Goal: Information Seeking & Learning: Learn about a topic

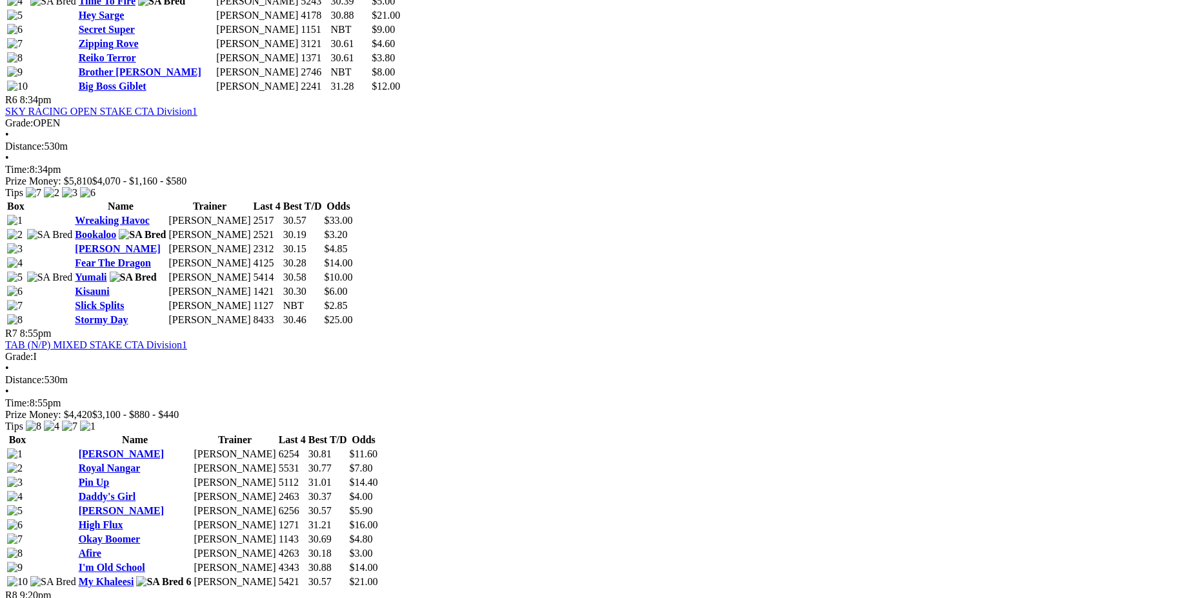
scroll to position [1860, 0]
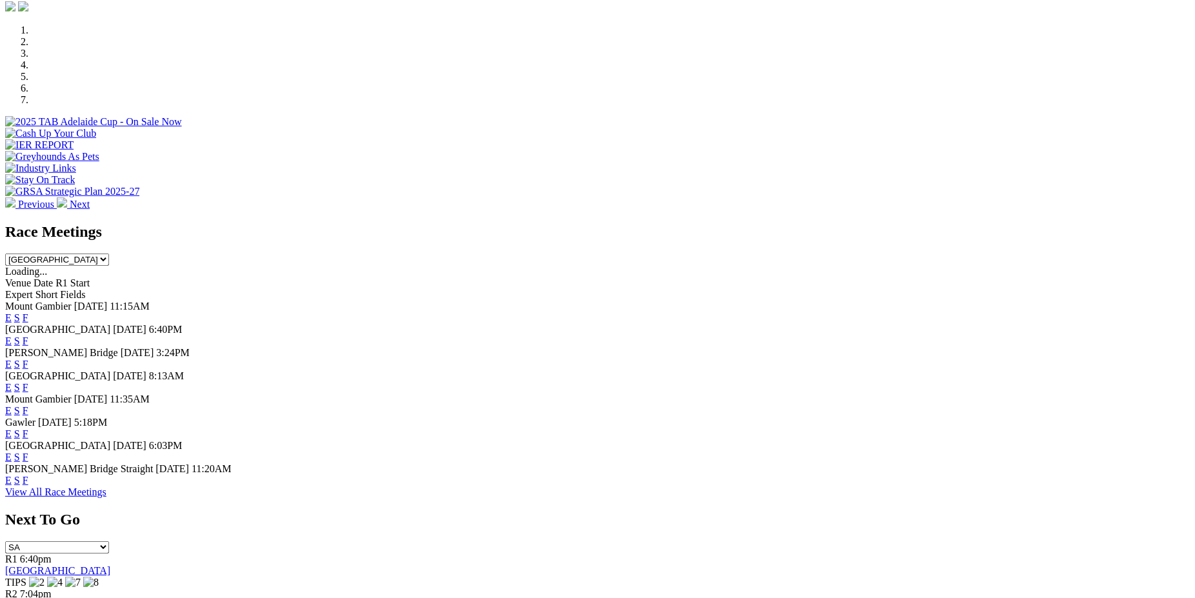
scroll to position [494, 0]
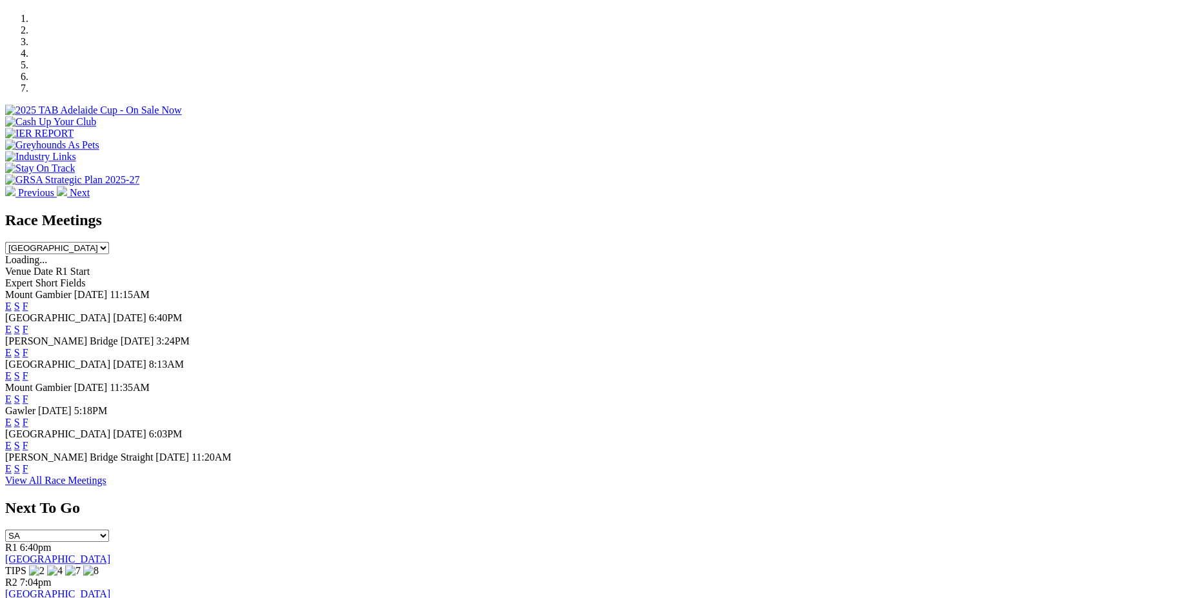
click at [28, 347] on link "F" at bounding box center [26, 352] width 6 height 11
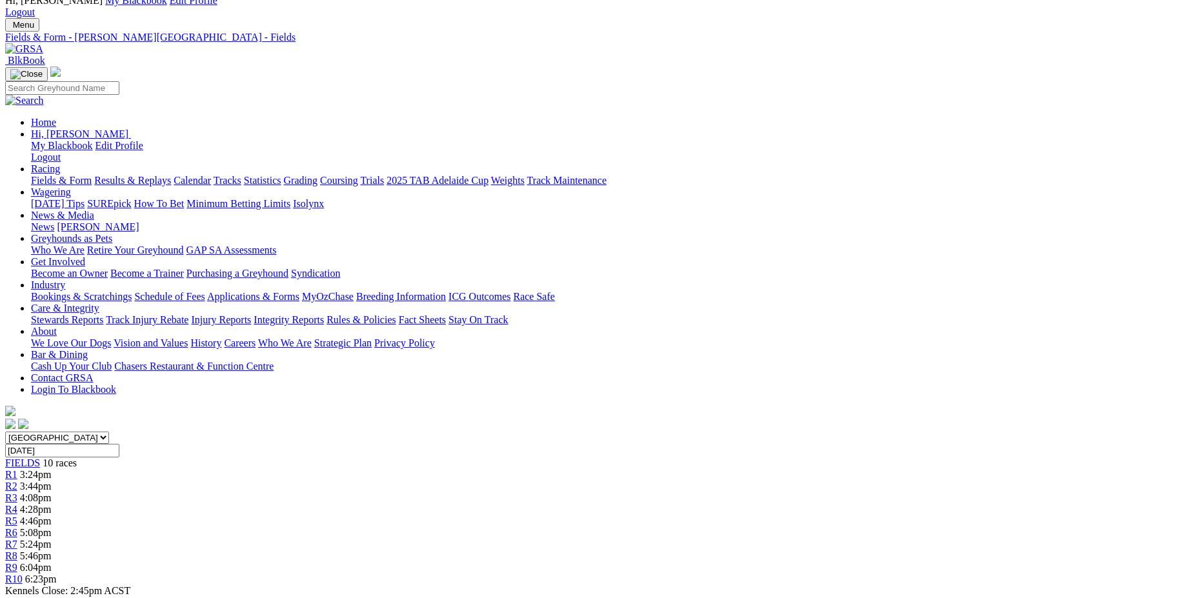
scroll to position [125, 0]
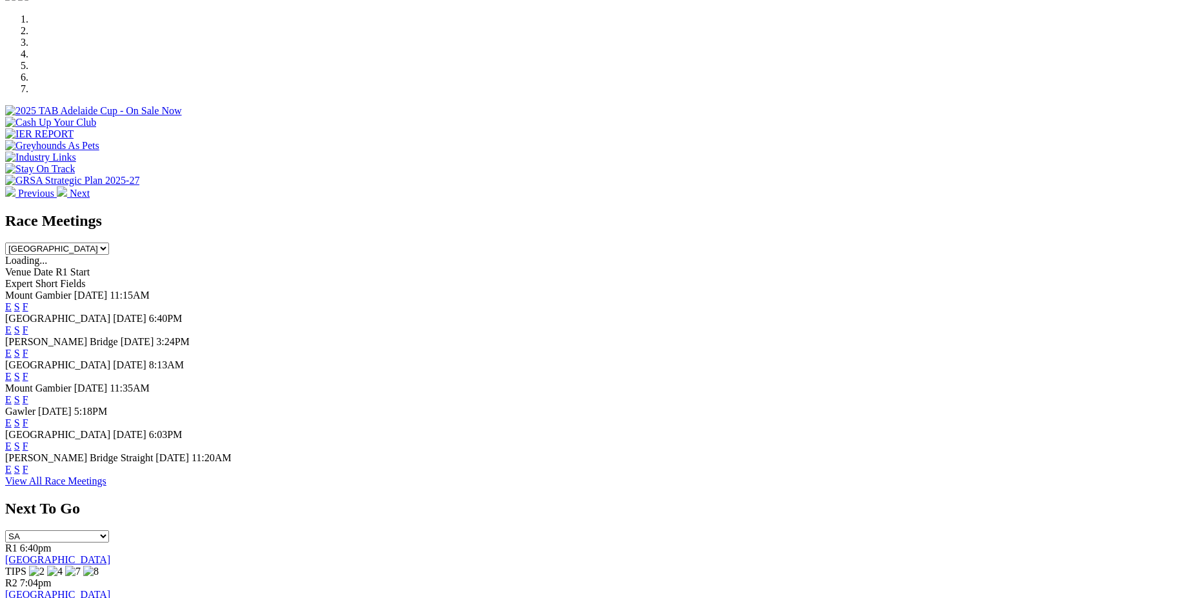
scroll to position [493, 0]
click at [28, 371] on link "F" at bounding box center [26, 376] width 6 height 11
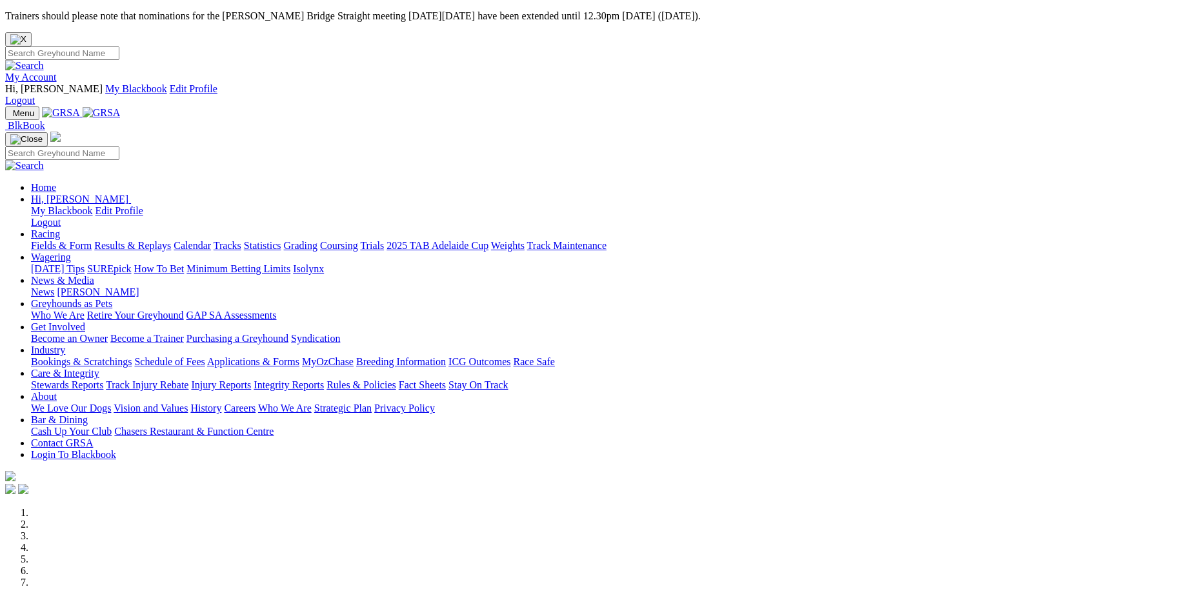
scroll to position [493, 0]
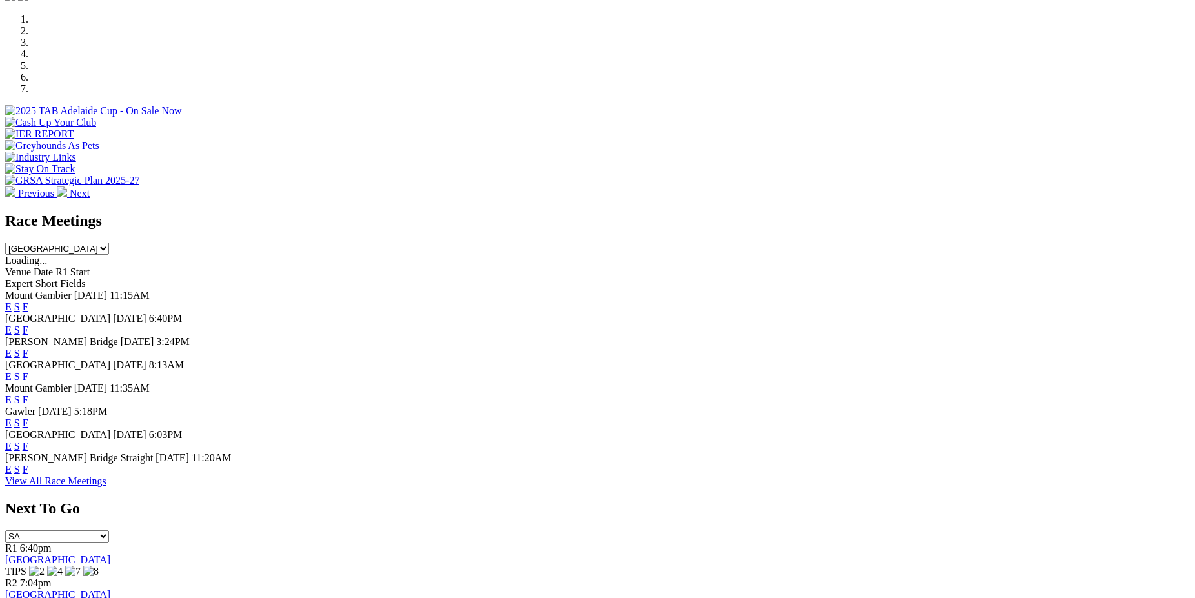
click at [28, 417] on link "F" at bounding box center [26, 422] width 6 height 11
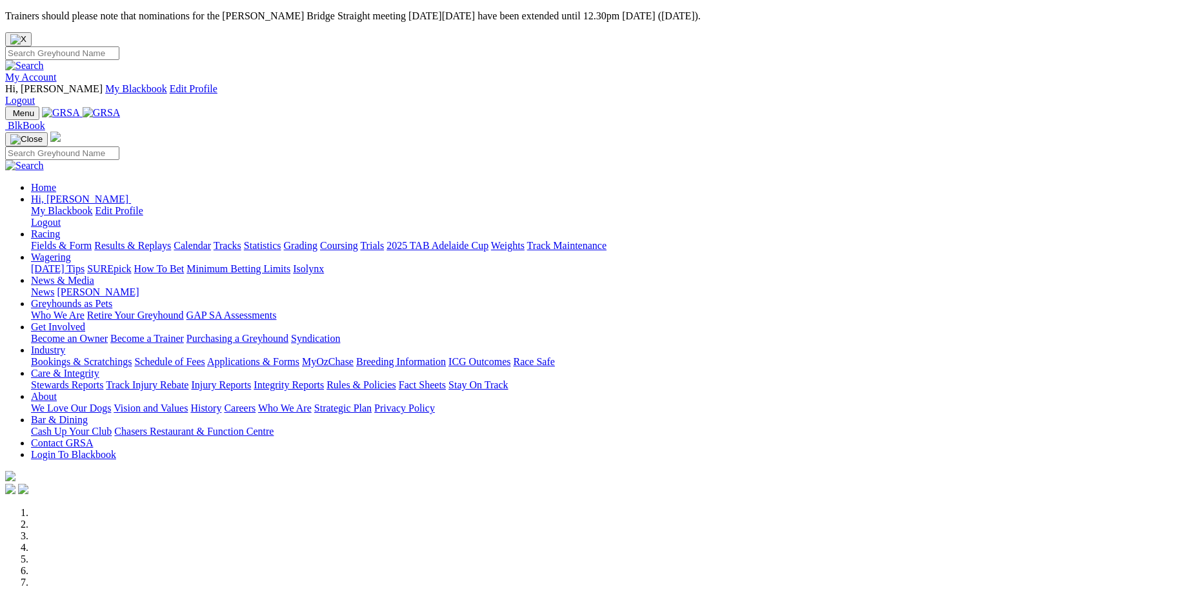
scroll to position [493, 0]
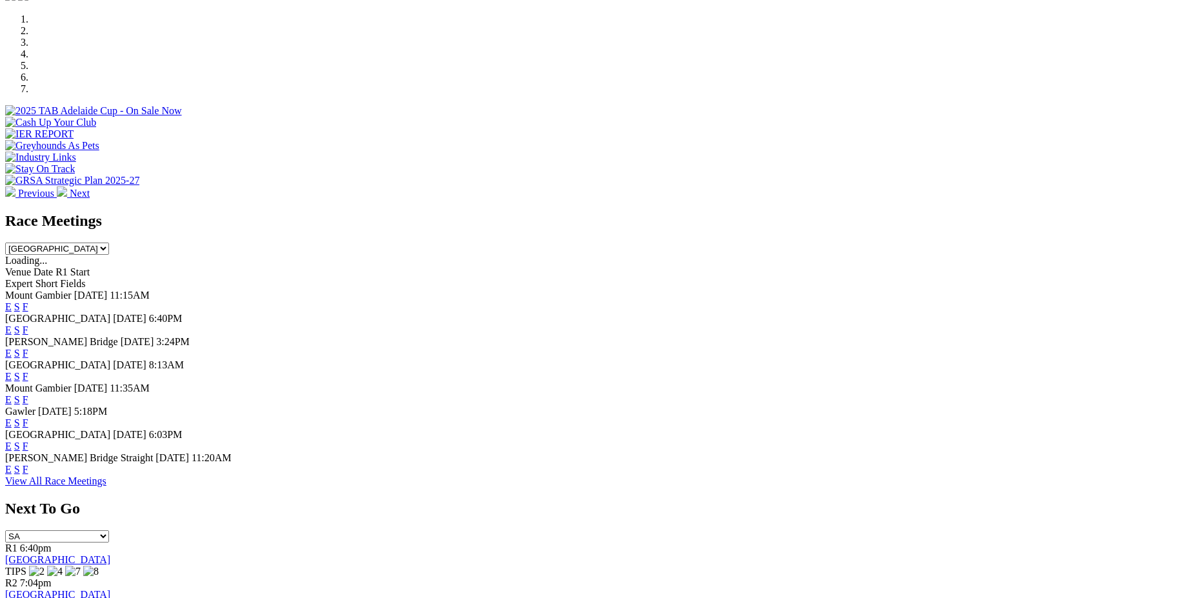
click at [28, 441] on link "F" at bounding box center [26, 446] width 6 height 11
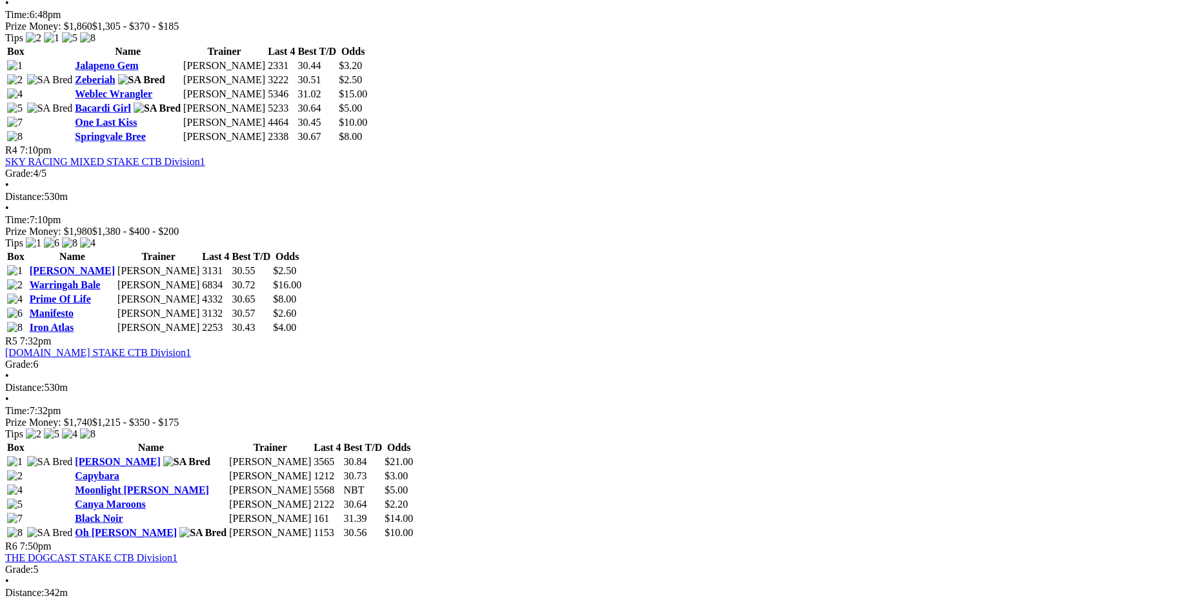
scroll to position [1209, 0]
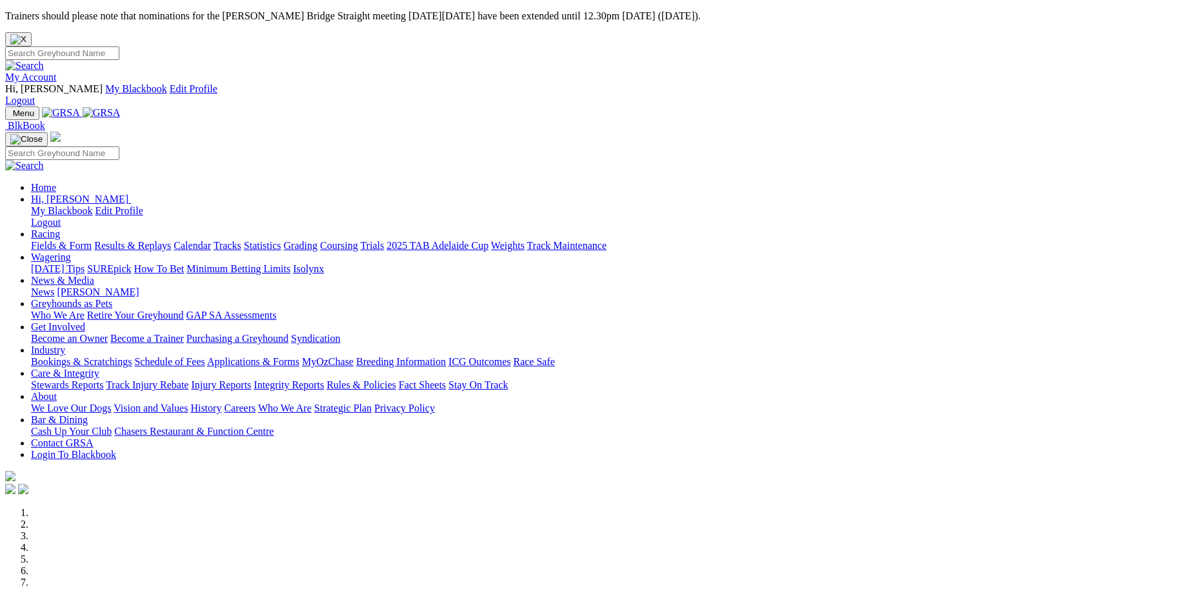
scroll to position [493, 0]
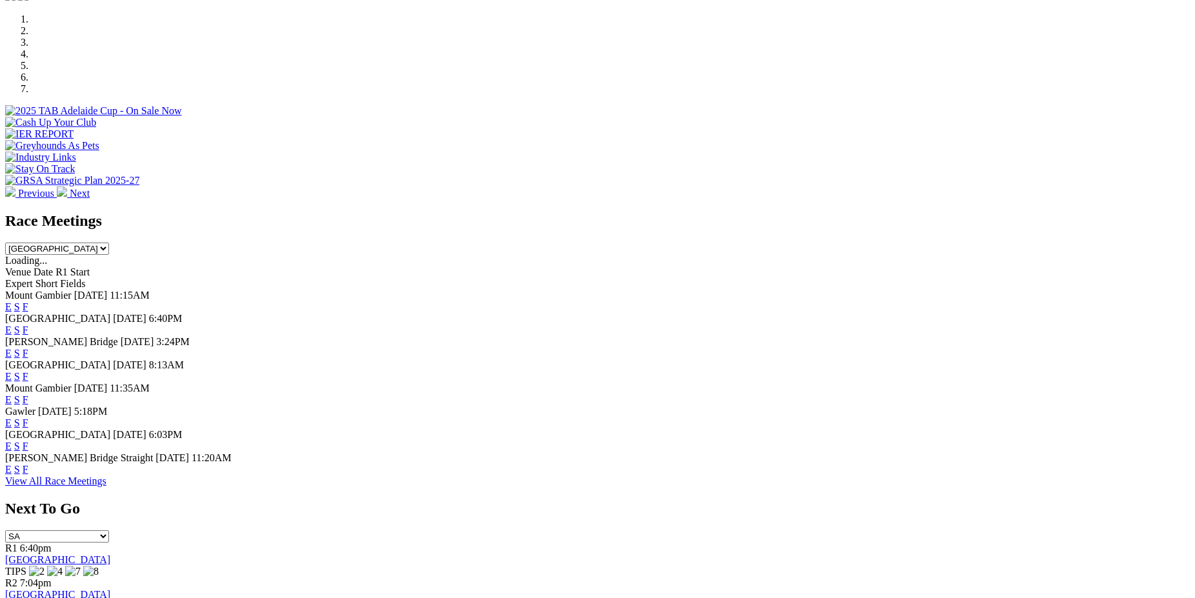
click at [28, 464] on link "F" at bounding box center [26, 469] width 6 height 11
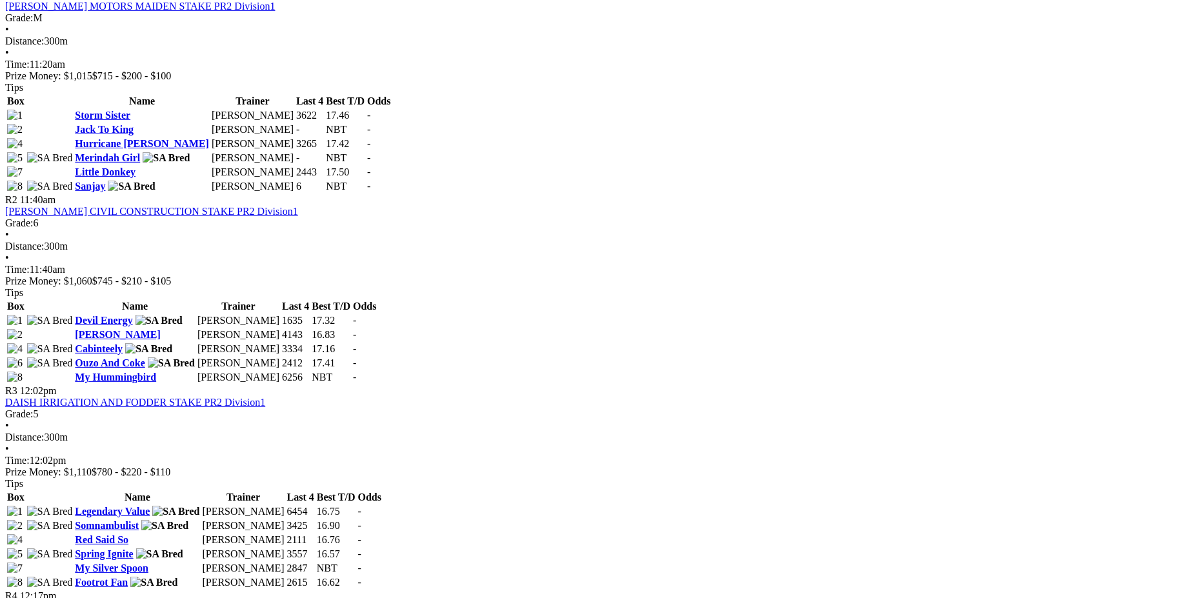
scroll to position [231, 0]
